Goal: Task Accomplishment & Management: Manage account settings

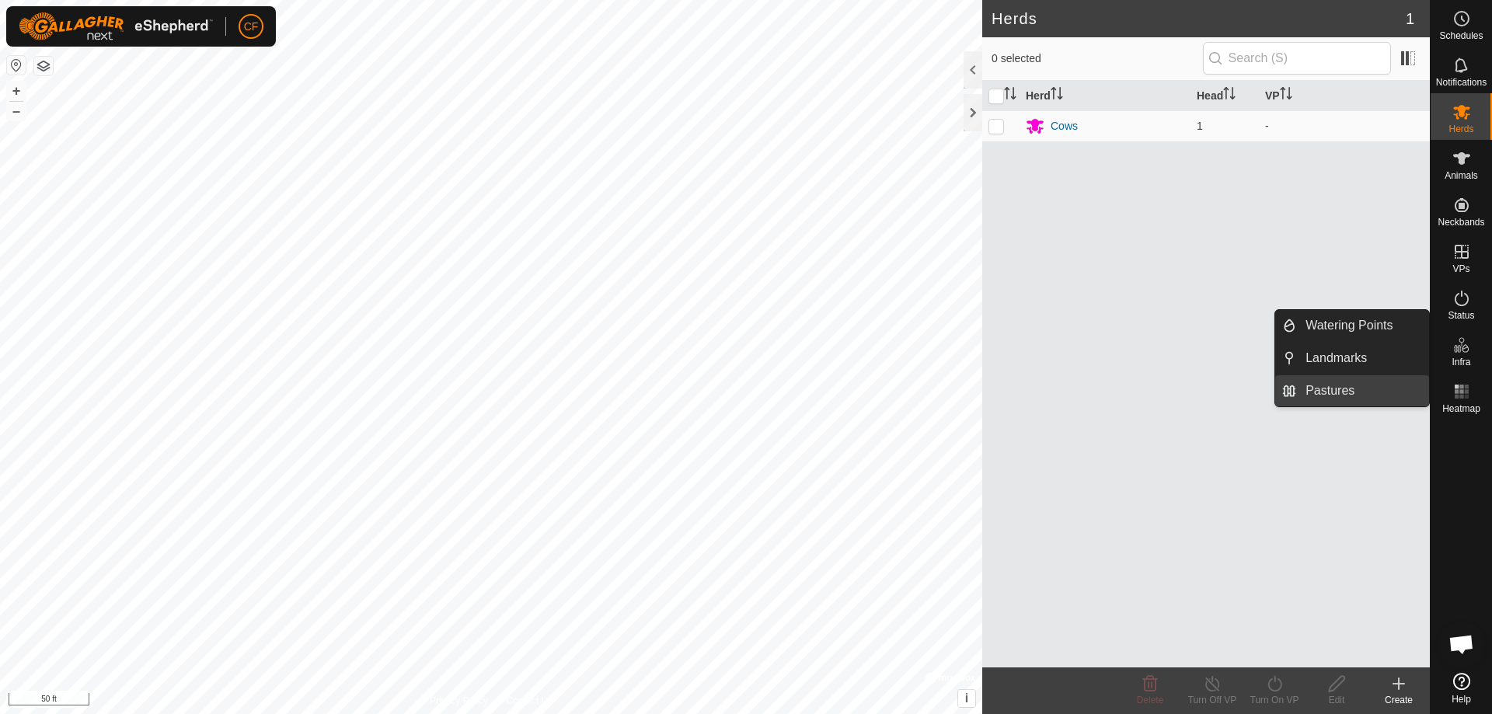
click at [1331, 390] on link "Pastures" at bounding box center [1362, 390] width 133 height 31
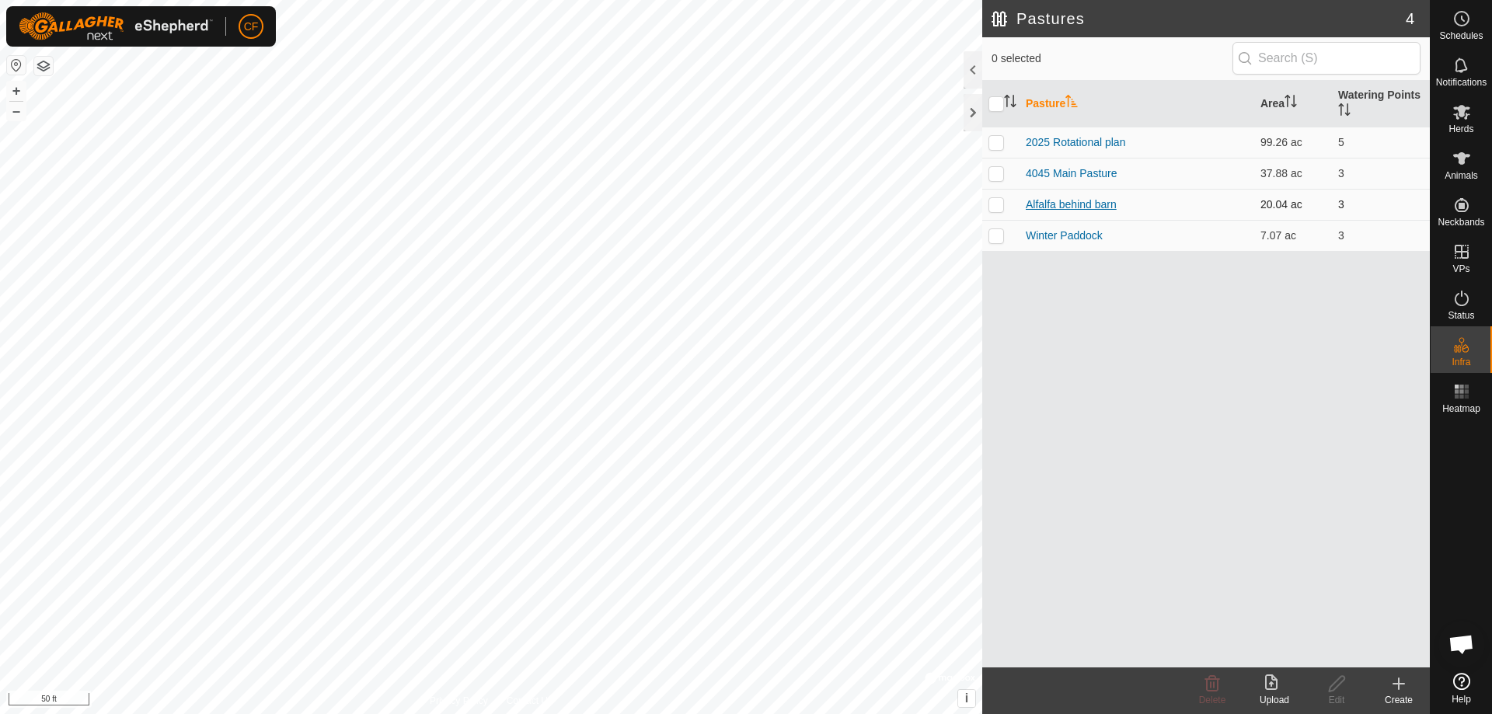
click at [1053, 204] on link "Alfalfa behind barn" at bounding box center [1071, 204] width 91 height 12
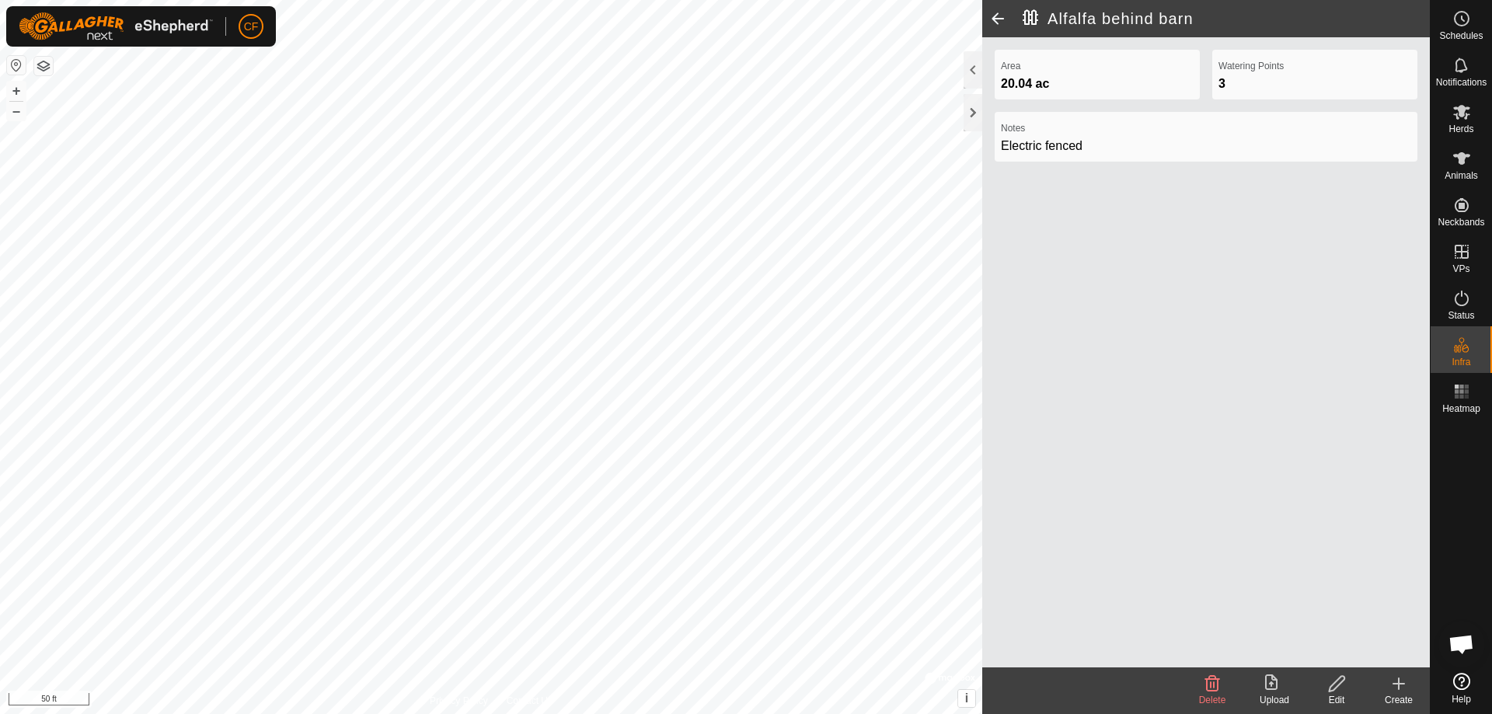
click at [1342, 691] on icon at bounding box center [1336, 683] width 19 height 19
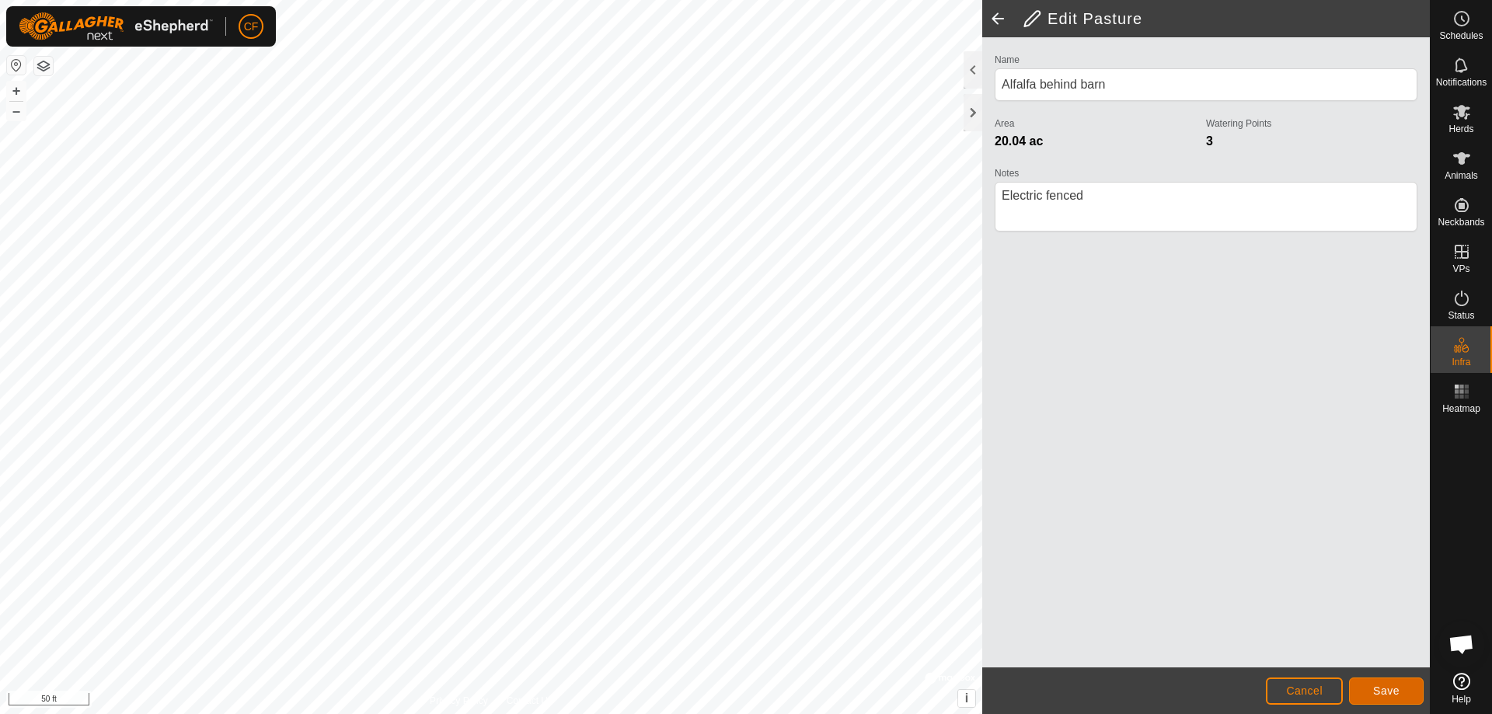
click at [1380, 684] on span "Save" at bounding box center [1386, 690] width 26 height 12
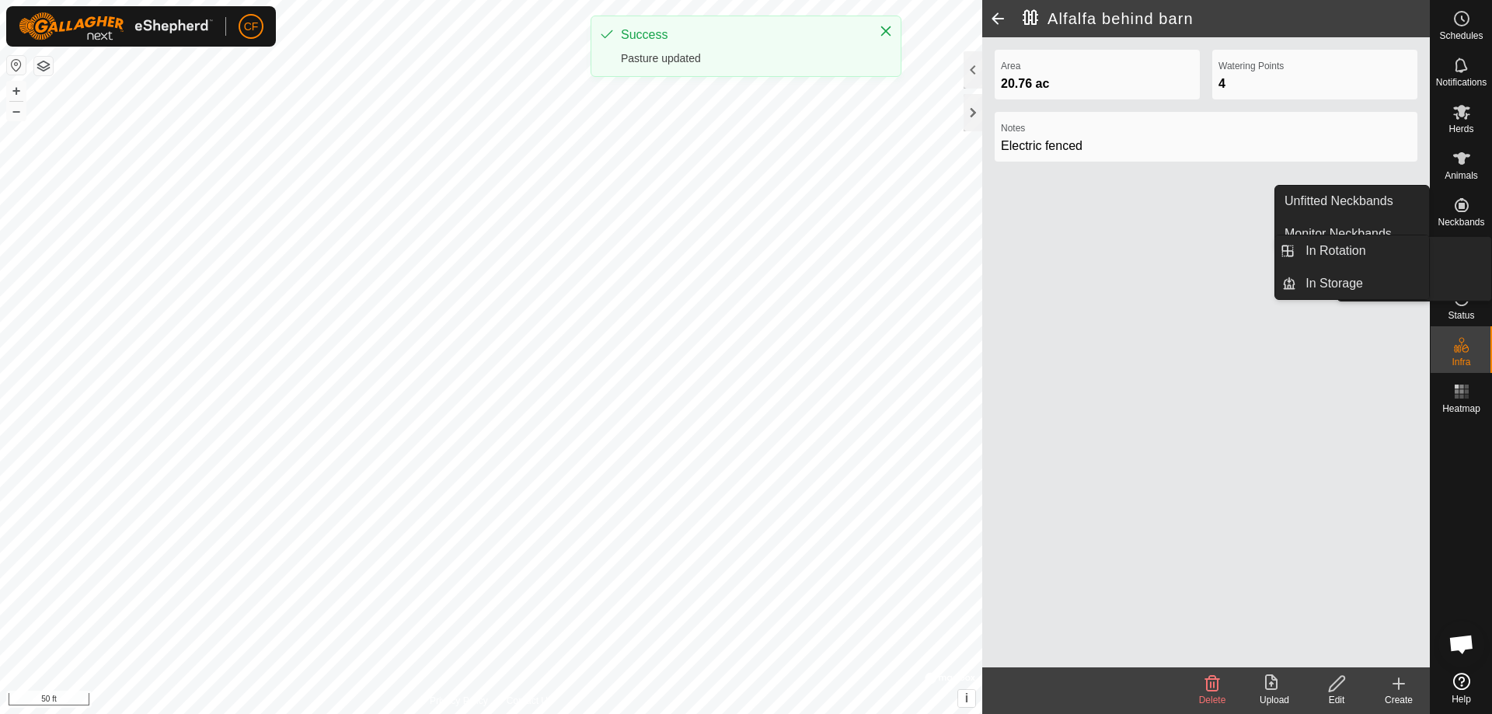
click at [1459, 244] on icon at bounding box center [1461, 251] width 19 height 19
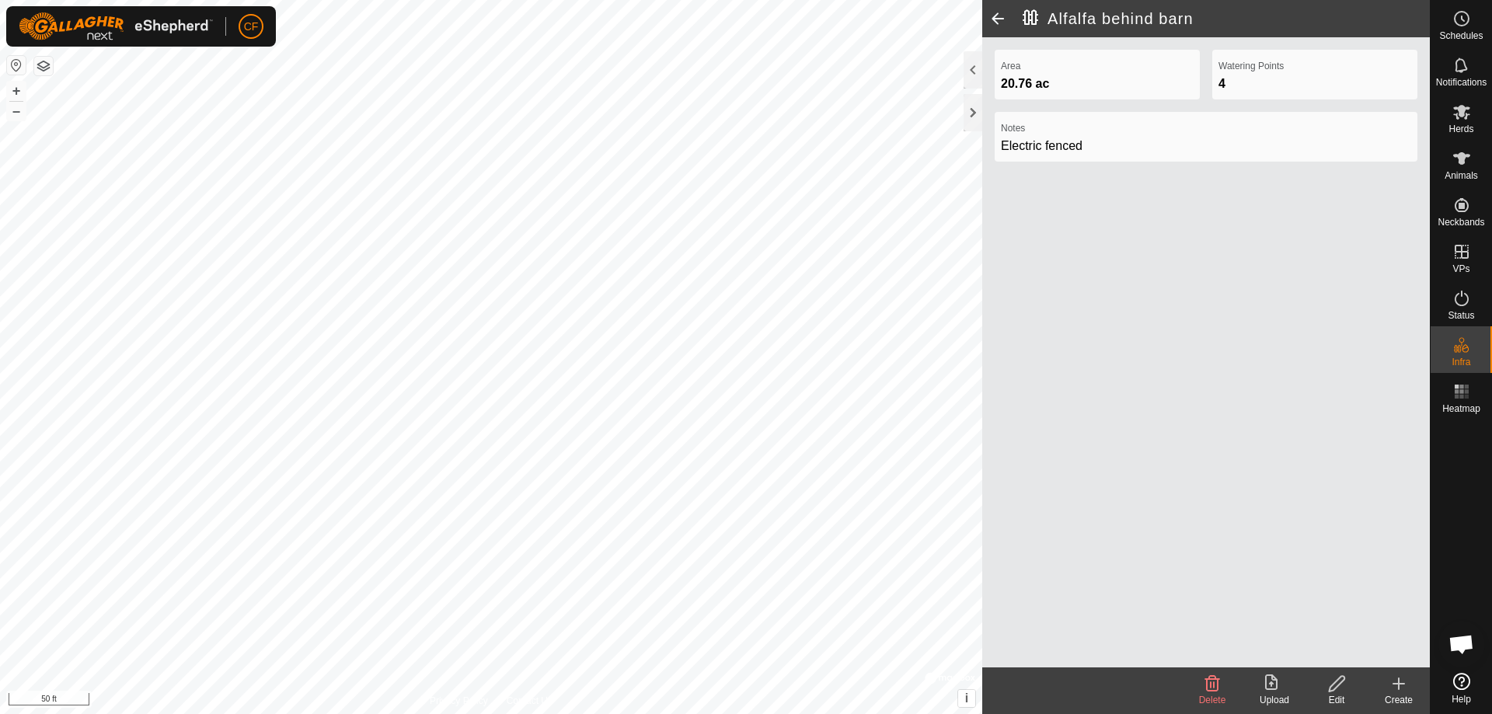
click at [1046, 148] on div "Electric fenced" at bounding box center [1206, 146] width 410 height 19
click at [1336, 686] on icon at bounding box center [1337, 684] width 16 height 16
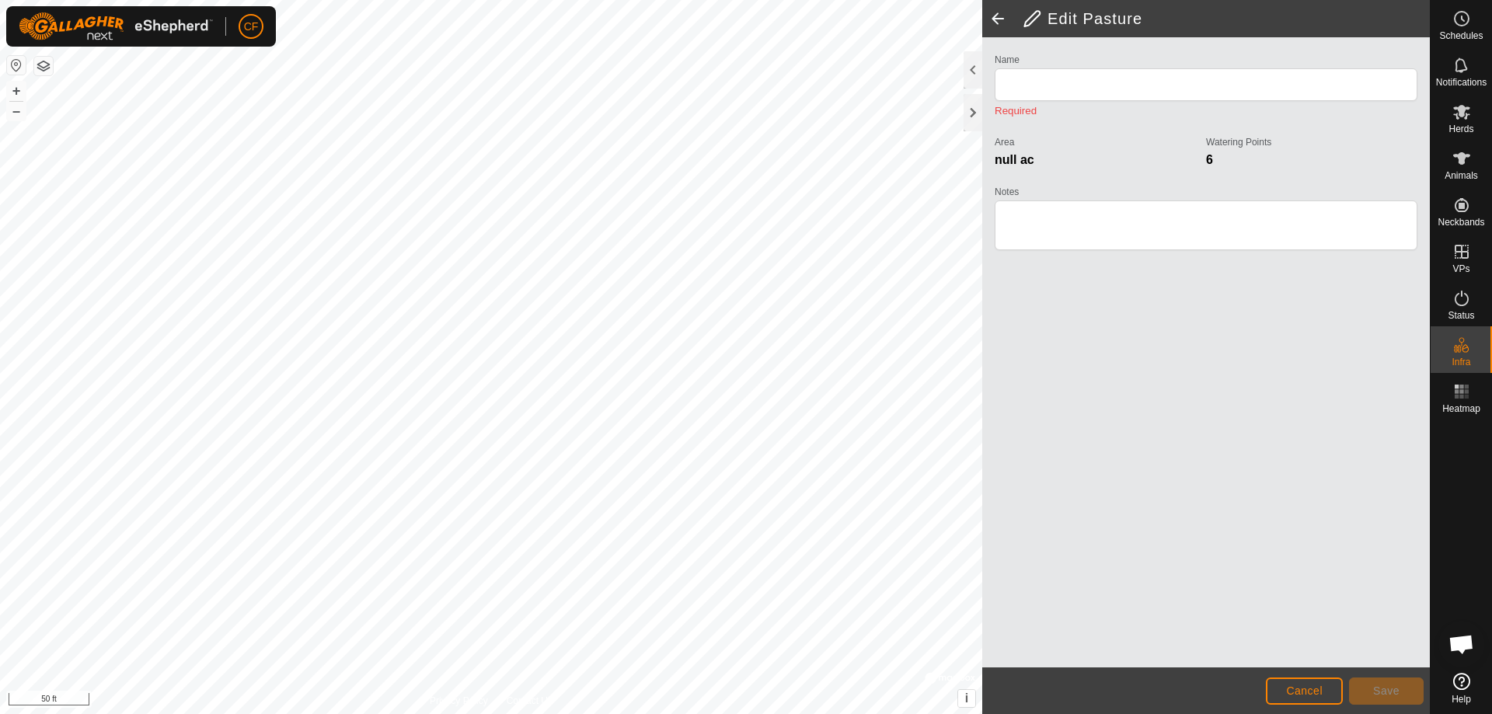
type input "Alfalfa behind barn"
type textarea "Electric fenced"
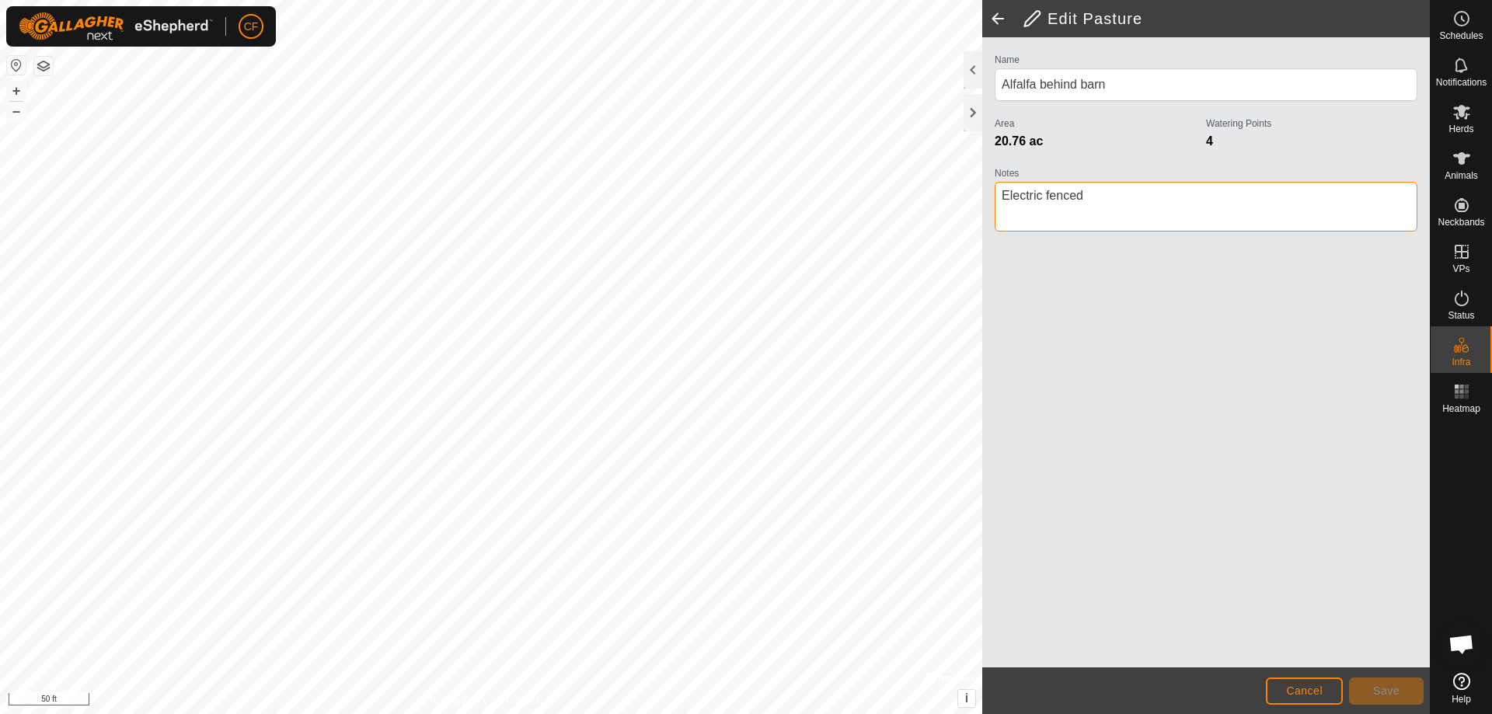
click at [1058, 206] on textarea "Notes" at bounding box center [1205, 207] width 423 height 50
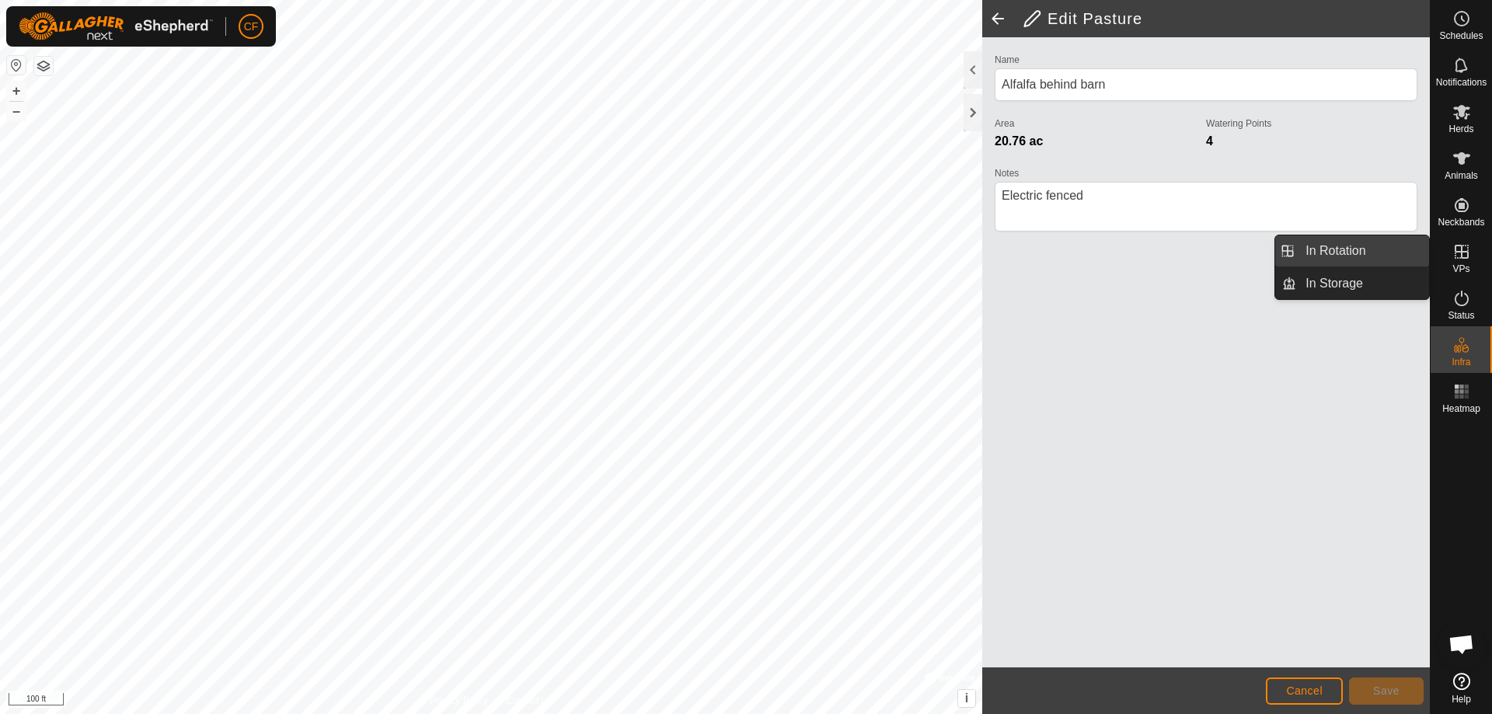
click at [1326, 252] on link "In Rotation" at bounding box center [1362, 250] width 133 height 31
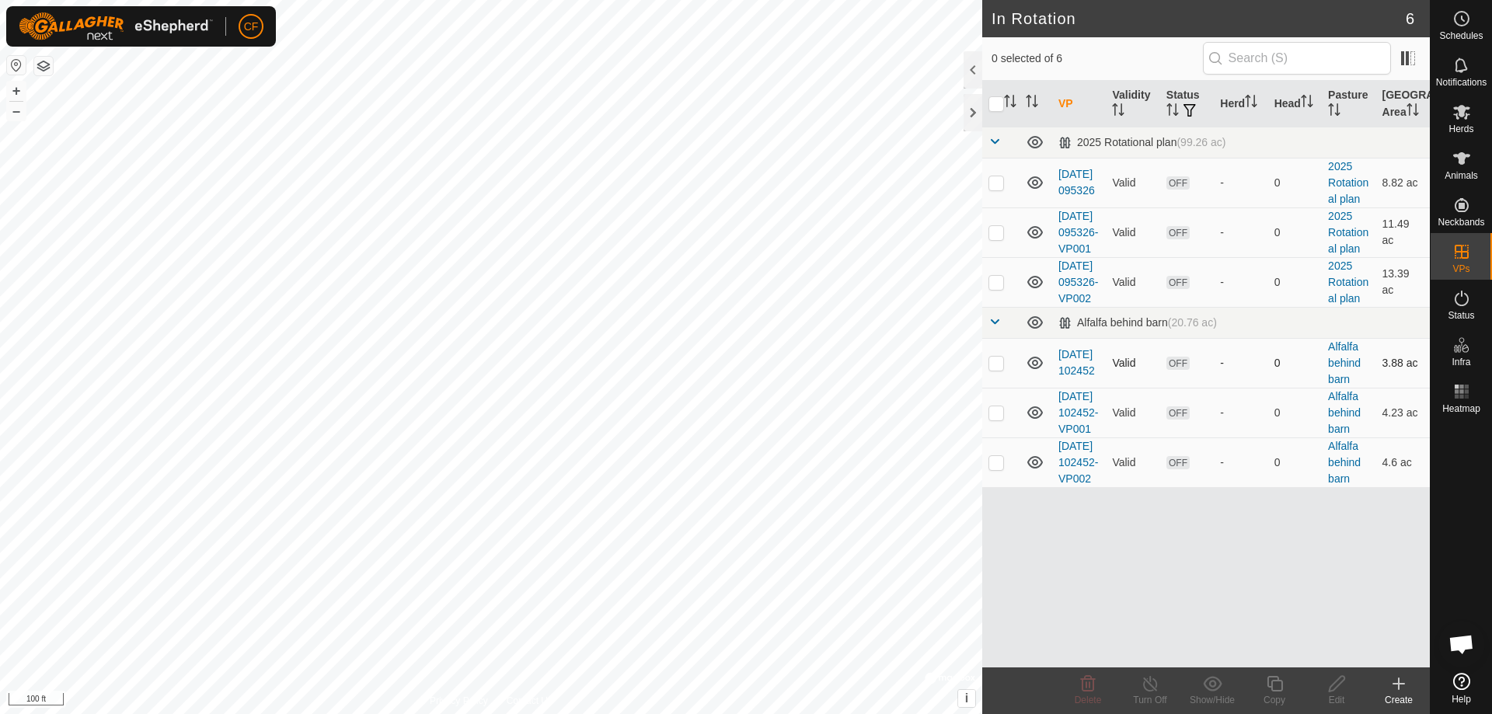
checkbox input "true"
click at [1335, 686] on icon at bounding box center [1336, 683] width 19 height 19
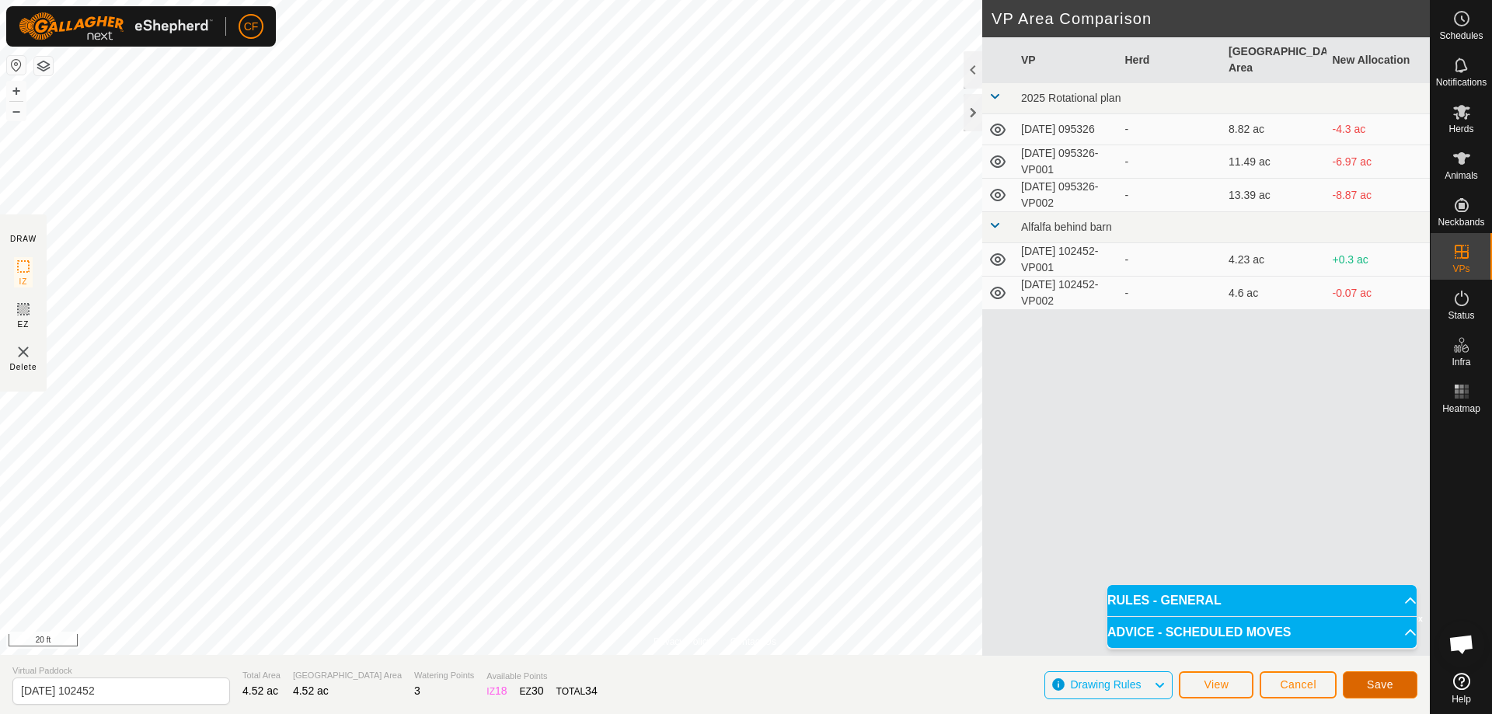
click at [1396, 682] on button "Save" at bounding box center [1380, 684] width 75 height 27
